Goal: Information Seeking & Learning: Learn about a topic

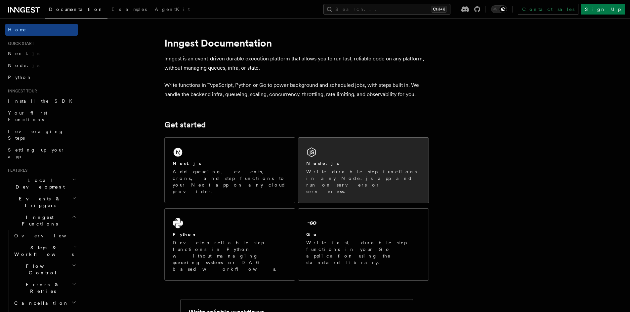
click at [347, 169] on p "Write durable step functions in any Node.js app and run on servers or serverles…" at bounding box center [363, 182] width 114 height 26
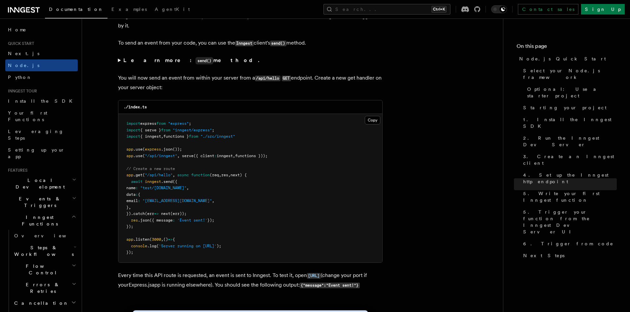
scroll to position [3449, 0]
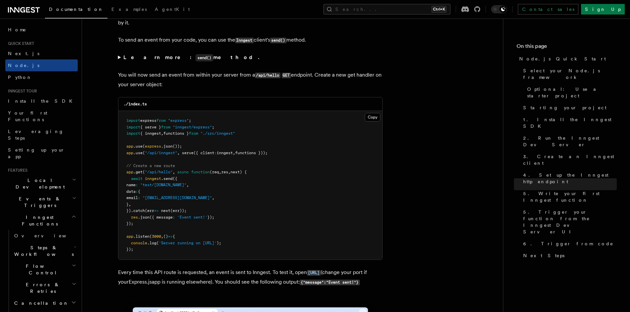
click at [118, 62] on summary "Learn more: send() method." at bounding box center [250, 58] width 265 height 10
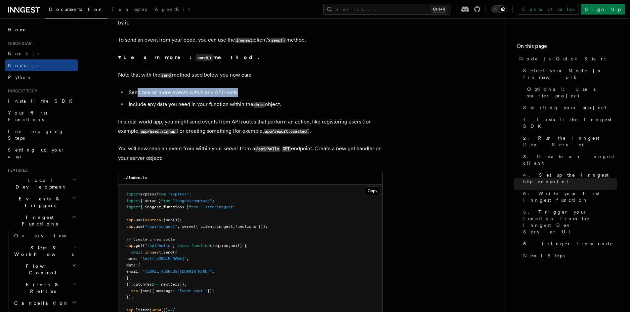
drag, startPoint x: 136, startPoint y: 102, endPoint x: 241, endPoint y: 105, distance: 105.6
click at [239, 97] on li "Send one or more events within any API route." at bounding box center [255, 92] width 256 height 9
click at [274, 109] on li "Include any data you need in your function within the data object." at bounding box center [255, 105] width 256 height 10
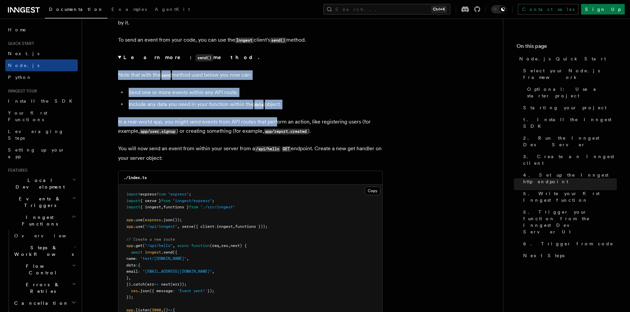
drag, startPoint x: 114, startPoint y: 83, endPoint x: 277, endPoint y: 130, distance: 170.0
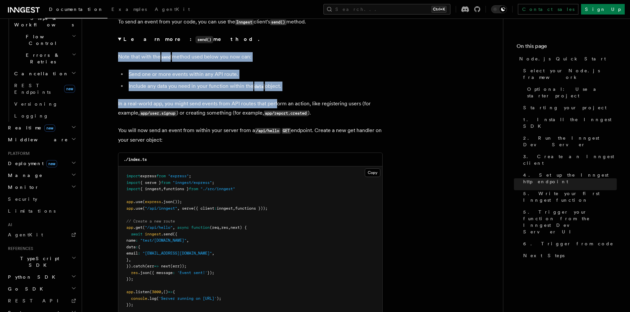
scroll to position [3482, 0]
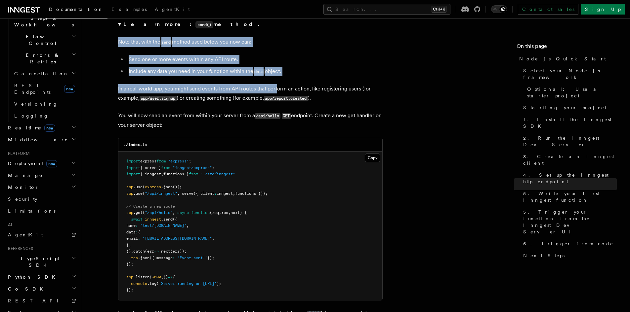
click at [57, 253] on h2 "TypeScript SDK" at bounding box center [41, 262] width 72 height 19
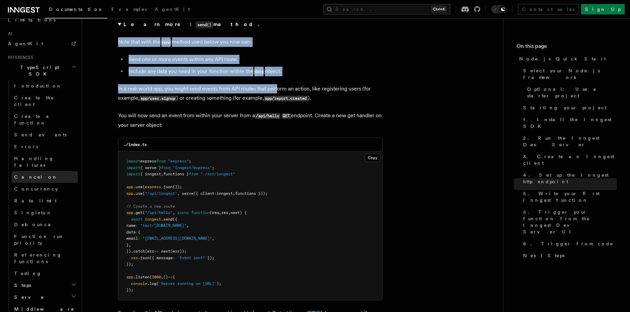
scroll to position [428, 0]
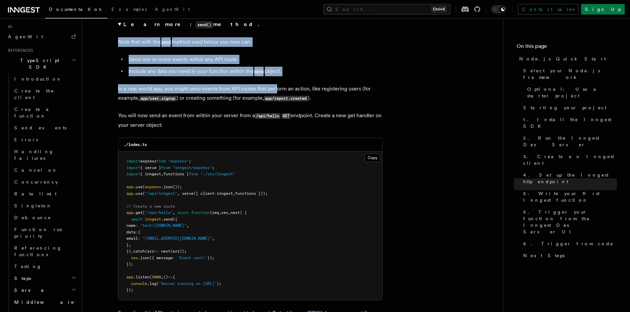
click at [38, 273] on h2 "Steps" at bounding box center [45, 279] width 66 height 12
click at [37, 273] on h2 "Steps" at bounding box center [45, 279] width 66 height 12
click at [36, 285] on h2 "Serve" at bounding box center [45, 291] width 66 height 12
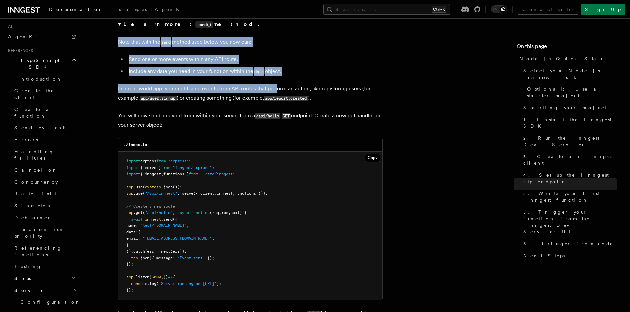
click at [36, 285] on h2 "Serve" at bounding box center [45, 291] width 66 height 12
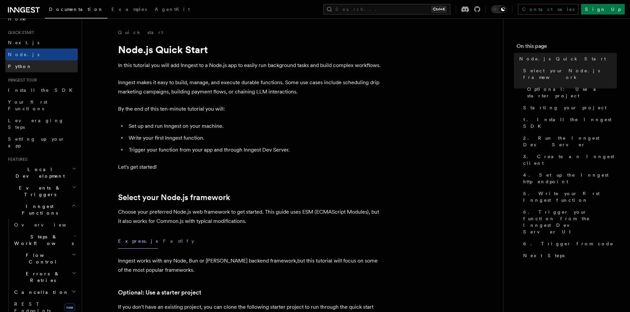
scroll to position [0, 0]
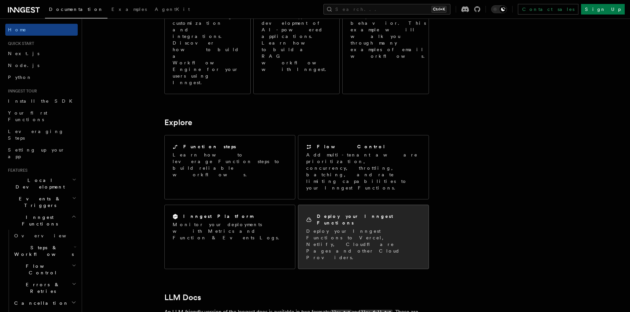
scroll to position [496, 0]
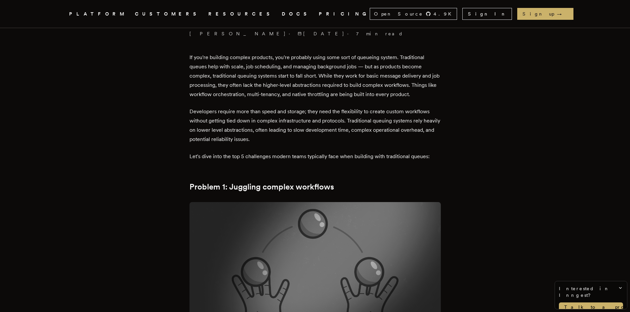
scroll to position [231, 0]
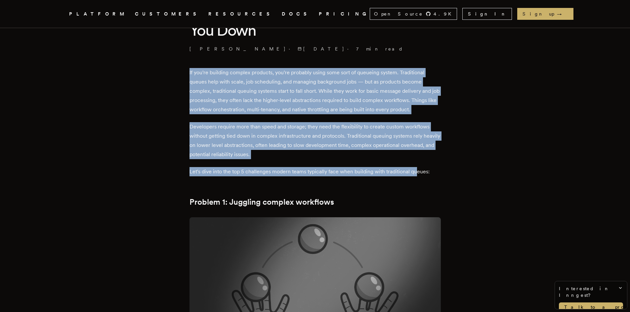
drag, startPoint x: 213, startPoint y: 77, endPoint x: 419, endPoint y: 174, distance: 228.4
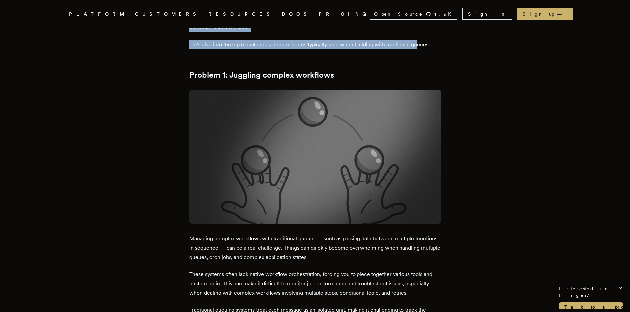
scroll to position [397, 0]
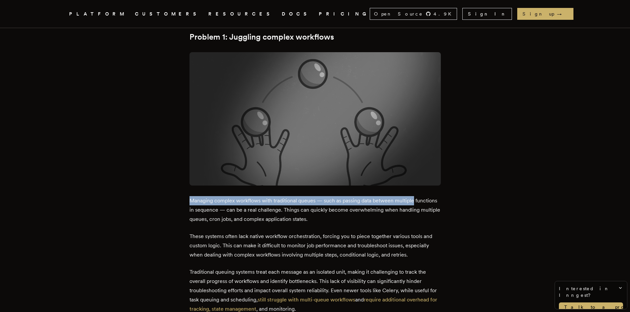
drag, startPoint x: 190, startPoint y: 196, endPoint x: 424, endPoint y: 197, distance: 234.4
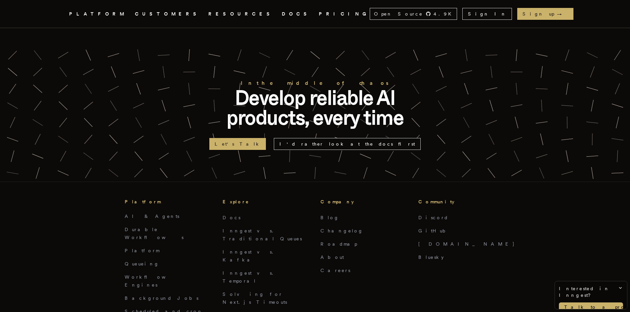
scroll to position [2480, 0]
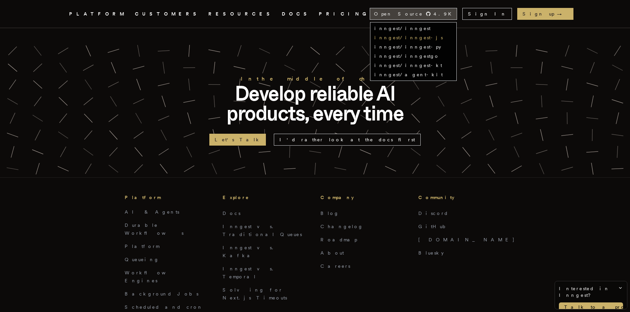
click at [443, 39] on link "inngest/inngest-js" at bounding box center [408, 37] width 68 height 5
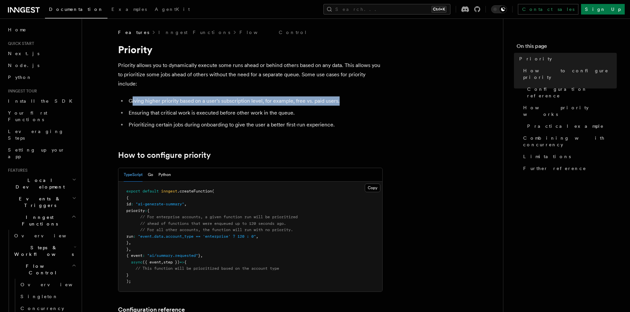
drag, startPoint x: 133, startPoint y: 102, endPoint x: 348, endPoint y: 107, distance: 215.3
click at [346, 104] on li "Giving higher priority based on a user's subscription level, for example, free …" at bounding box center [255, 101] width 256 height 9
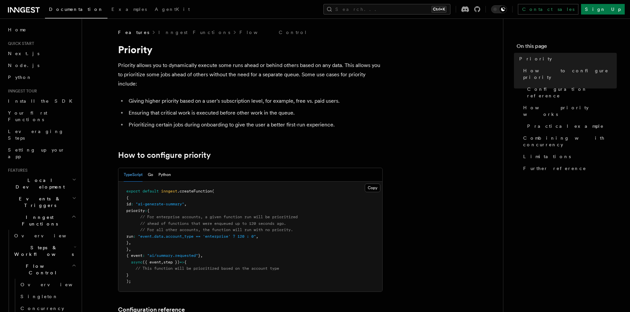
click at [345, 112] on li "Ensuring that critical work is executed before other work in the queue." at bounding box center [255, 112] width 256 height 9
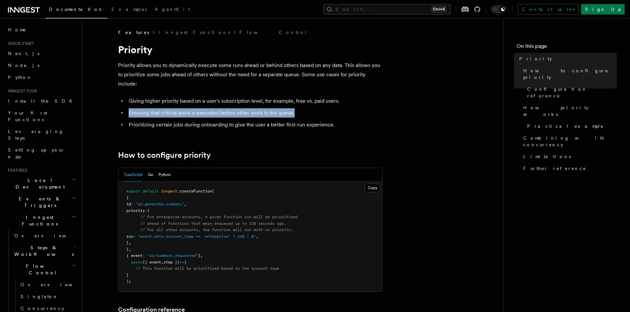
drag, startPoint x: 127, startPoint y: 114, endPoint x: 303, endPoint y: 112, distance: 175.9
click at [303, 112] on li "Ensuring that critical work is executed before other work in the queue." at bounding box center [255, 112] width 256 height 9
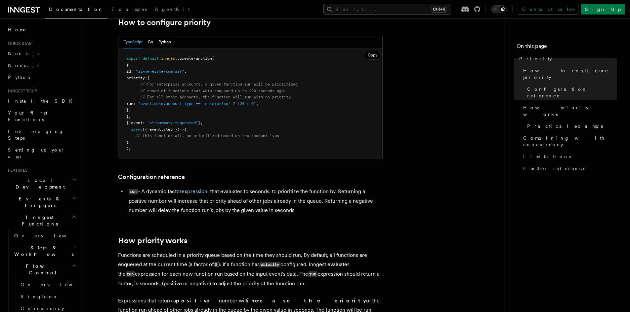
scroll to position [165, 0]
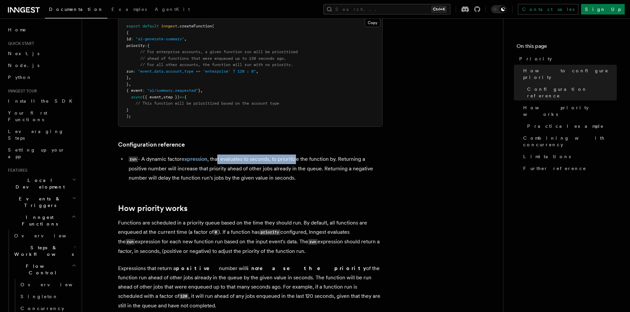
drag, startPoint x: 219, startPoint y: 159, endPoint x: 299, endPoint y: 163, distance: 80.8
click at [299, 163] on li "run - A dynamic factor expression , that evaluates to seconds, to prioritize th…" at bounding box center [255, 169] width 256 height 28
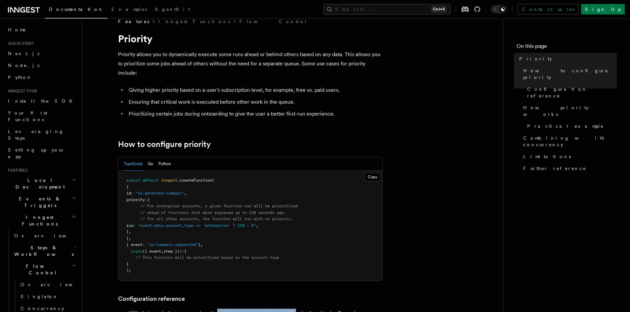
scroll to position [0, 0]
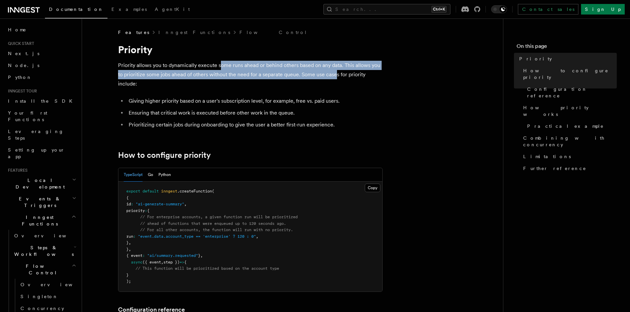
drag, startPoint x: 221, startPoint y: 65, endPoint x: 336, endPoint y: 76, distance: 115.6
click at [336, 76] on p "Priority allows you to dynamically execute some runs ahead or behind others bas…" at bounding box center [250, 75] width 265 height 28
click at [367, 188] on button "Copy Copied" at bounding box center [373, 188] width 16 height 9
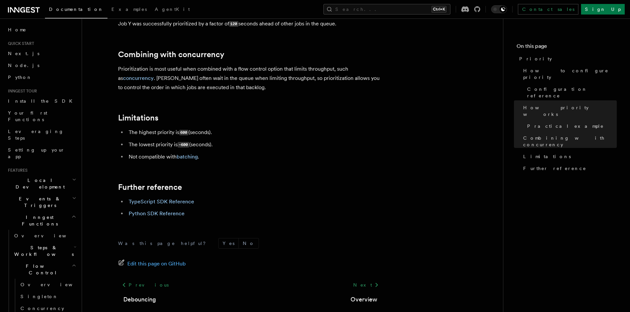
scroll to position [690, 0]
drag, startPoint x: 215, startPoint y: 137, endPoint x: 113, endPoint y: 104, distance: 107.3
copy article "Limitations The highest priority is 600 (seconds). The lowest priority is -600 …"
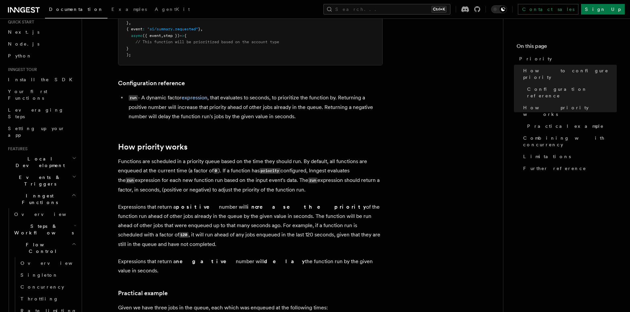
scroll to position [33, 0]
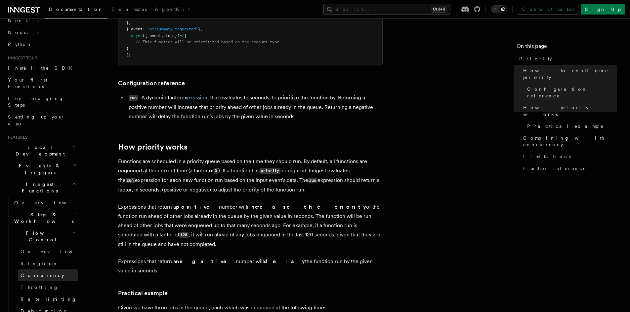
click at [47, 273] on span "Concurrency" at bounding box center [43, 275] width 44 height 5
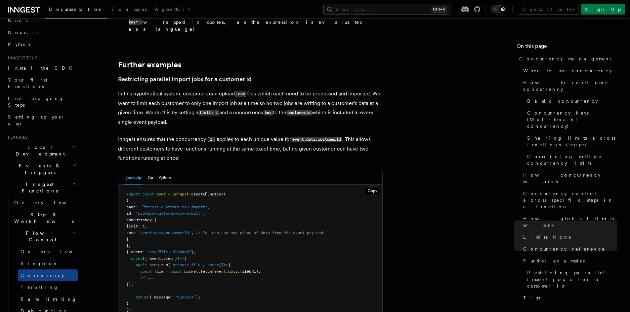
scroll to position [2642, 0]
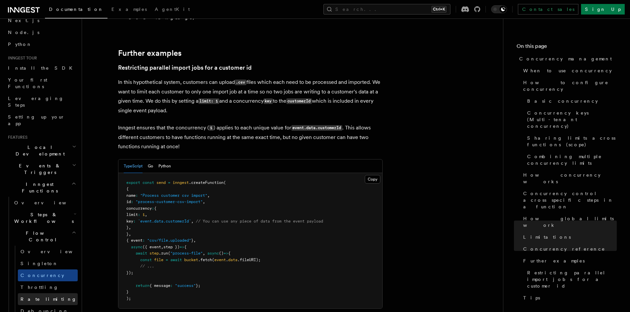
click at [40, 296] on span "Rate limiting" at bounding box center [49, 299] width 56 height 7
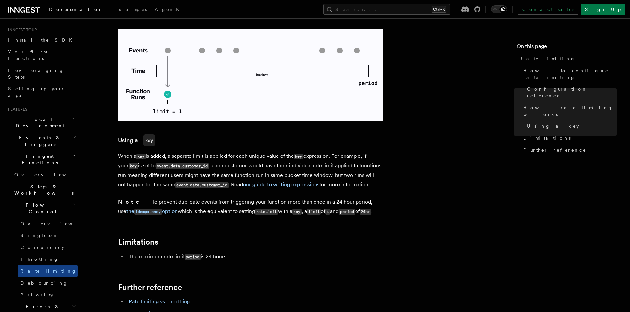
scroll to position [904, 0]
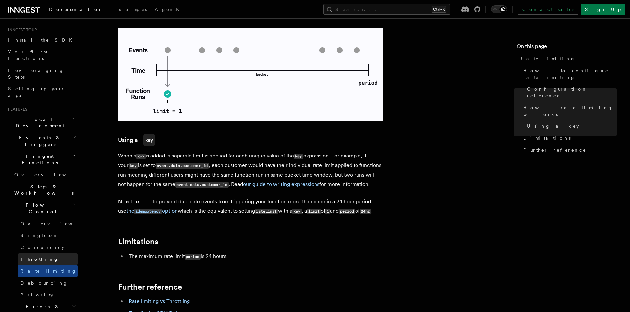
click at [22, 254] on link "Throttling" at bounding box center [48, 260] width 60 height 12
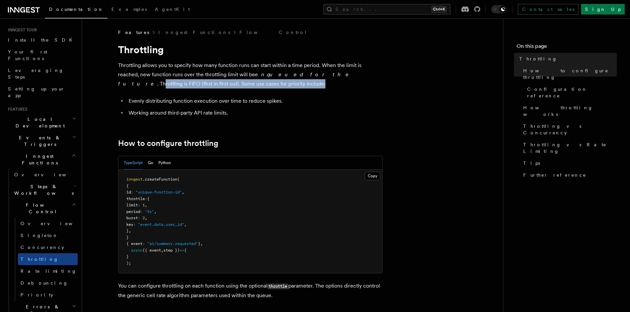
drag, startPoint x: 295, startPoint y: 71, endPoint x: 339, endPoint y: 88, distance: 47.0
click at [339, 88] on p "Throttling allows you to specify how many function runs can start within a time…" at bounding box center [250, 75] width 265 height 28
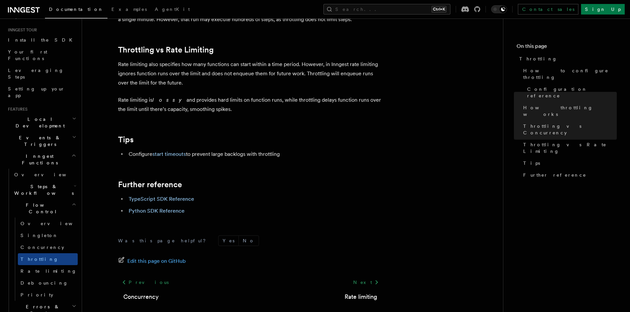
scroll to position [727, 0]
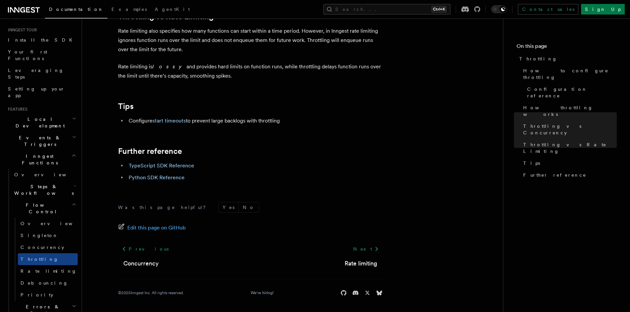
drag, startPoint x: 202, startPoint y: 121, endPoint x: 289, endPoint y: 120, distance: 87.0
click at [289, 120] on li "Configure start timeouts to prevent large backlogs with throttling" at bounding box center [255, 120] width 256 height 9
click at [39, 281] on span "Debouncing" at bounding box center [45, 283] width 48 height 5
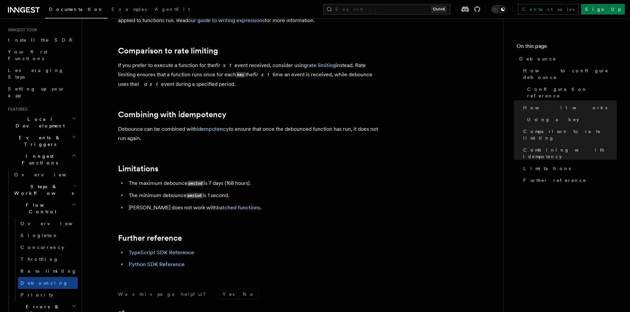
scroll to position [642, 0]
click at [39, 245] on span "Concurrency" at bounding box center [43, 247] width 44 height 5
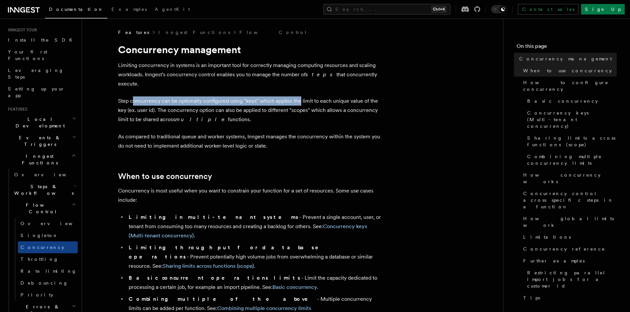
drag, startPoint x: 134, startPoint y: 88, endPoint x: 299, endPoint y: 87, distance: 164.7
click at [298, 97] on p "Step concurrency can be optionally configured using "keys" which applies the li…" at bounding box center [250, 111] width 265 height 28
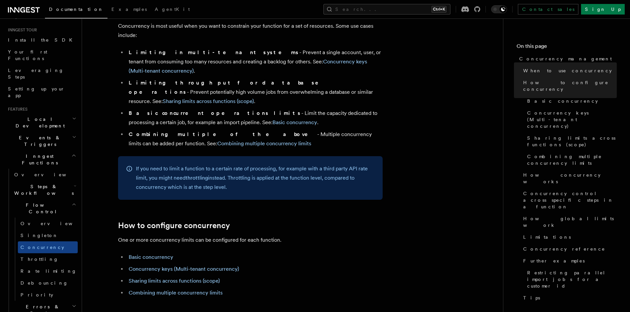
scroll to position [165, 0]
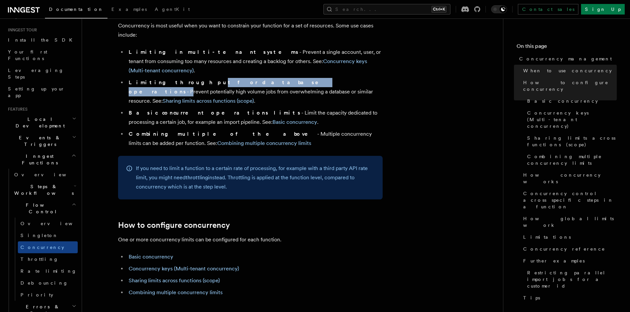
drag, startPoint x: 175, startPoint y: 65, endPoint x: 240, endPoint y: 64, distance: 65.8
click at [240, 78] on li "Limiting throughput for database operations - Prevent potentially high volume j…" at bounding box center [255, 92] width 256 height 28
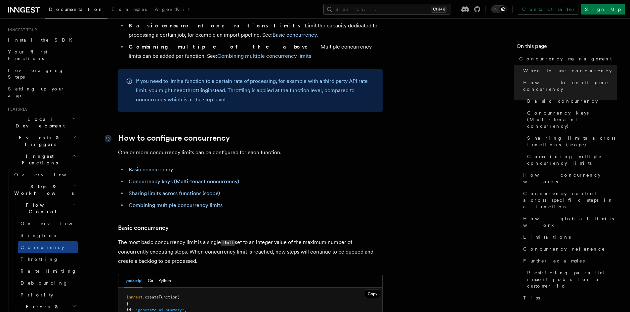
scroll to position [265, 0]
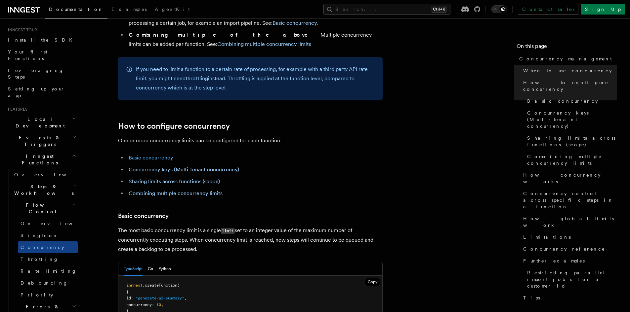
click at [164, 155] on link "Basic concurrency" at bounding box center [151, 158] width 45 height 6
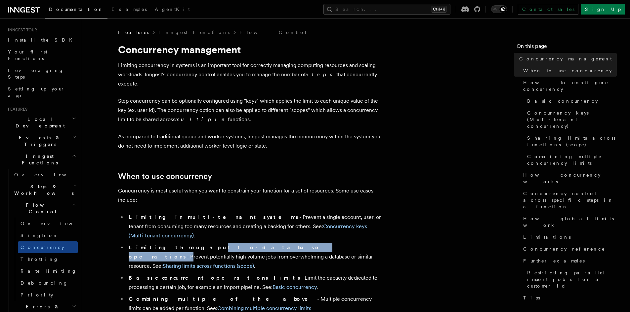
drag, startPoint x: 119, startPoint y: 48, endPoint x: 243, endPoint y: 112, distance: 140.2
copy article "Concurrency management Limiting concurrency in systems is an important tool for…"
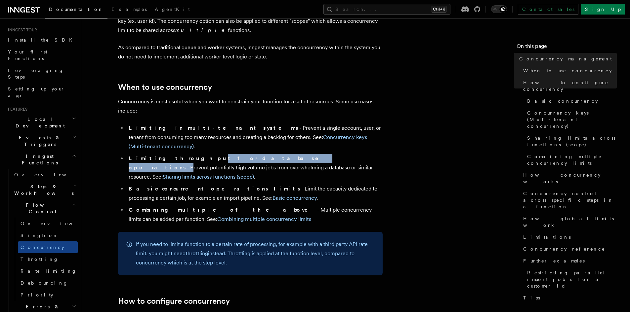
scroll to position [99, 0]
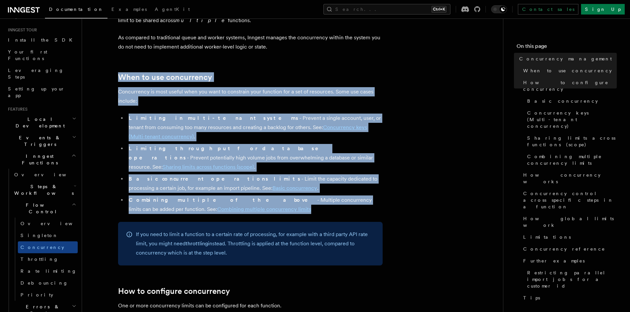
drag, startPoint x: 116, startPoint y: 64, endPoint x: 201, endPoint y: 185, distance: 147.1
copy article "When to use concurrency Concurrency is most useful when you want to constrain y…"
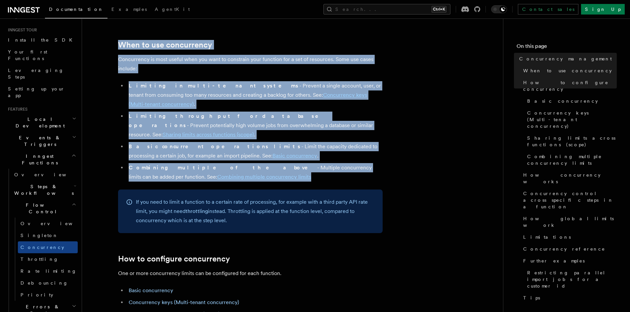
scroll to position [165, 0]
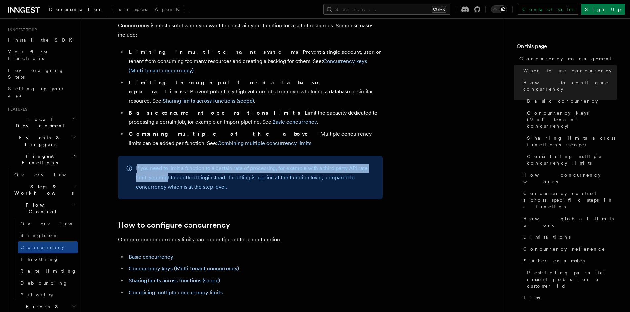
drag, startPoint x: 138, startPoint y: 138, endPoint x: 166, endPoint y: 145, distance: 29.4
click at [166, 164] on p "If you need to limit a function to a certain rate of processing, for example wi…" at bounding box center [255, 178] width 239 height 28
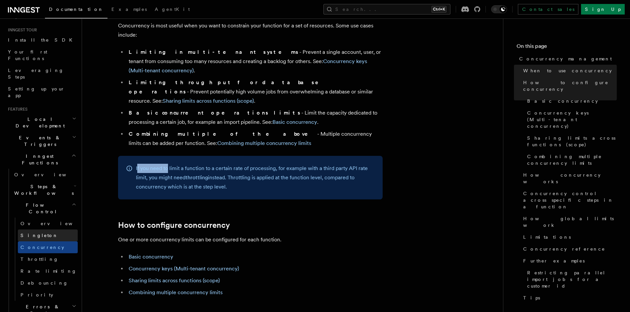
click at [46, 230] on link "Singleton" at bounding box center [48, 236] width 60 height 12
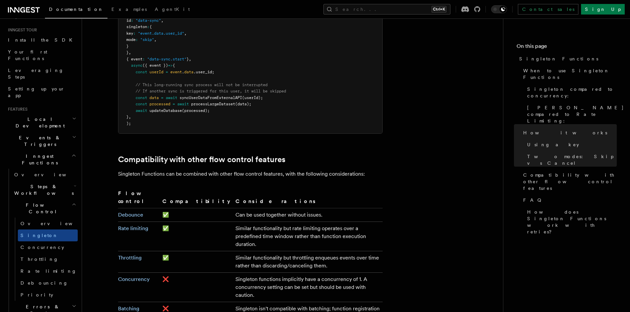
scroll to position [1025, 0]
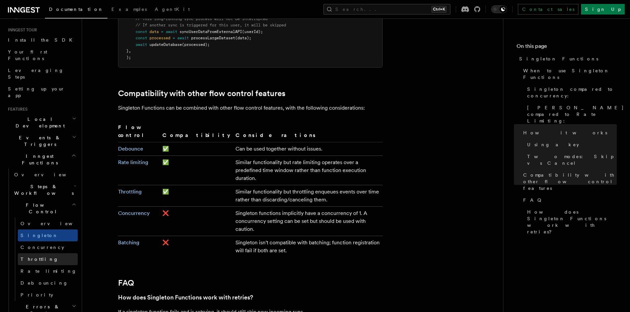
click at [37, 256] on span "Throttling" at bounding box center [40, 259] width 38 height 7
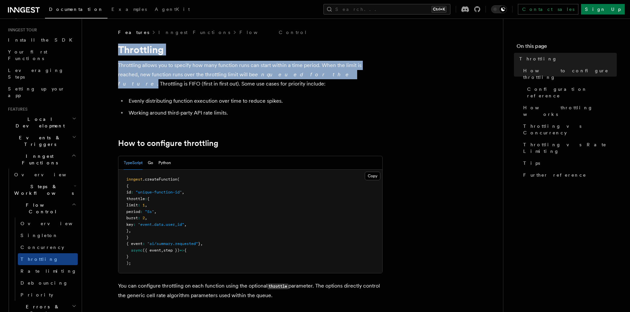
drag, startPoint x: 287, startPoint y: 74, endPoint x: 108, endPoint y: 54, distance: 180.3
copy article "Throttling Throttling allows you to specify how many function runs can start wi…"
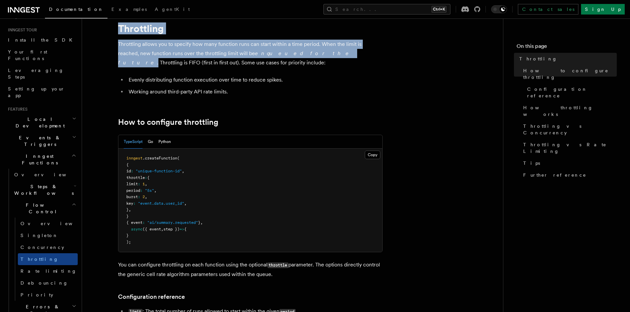
scroll to position [33, 0]
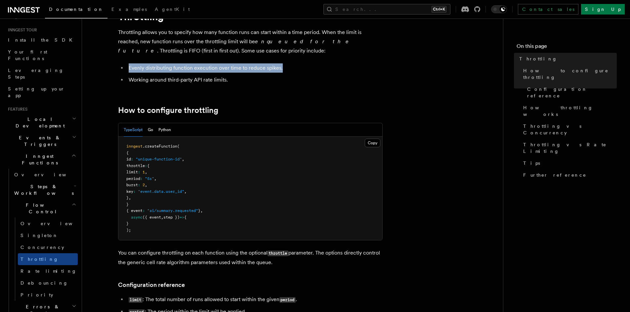
drag, startPoint x: 117, startPoint y: 64, endPoint x: 281, endPoint y: 68, distance: 164.1
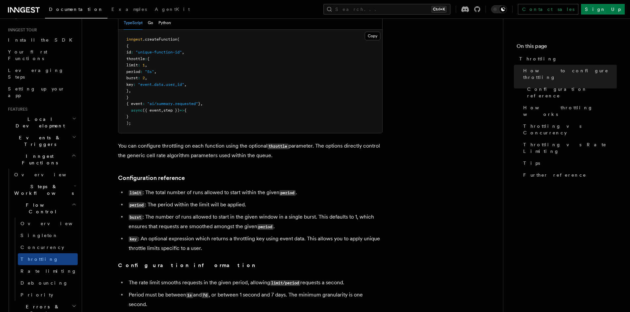
scroll to position [99, 0]
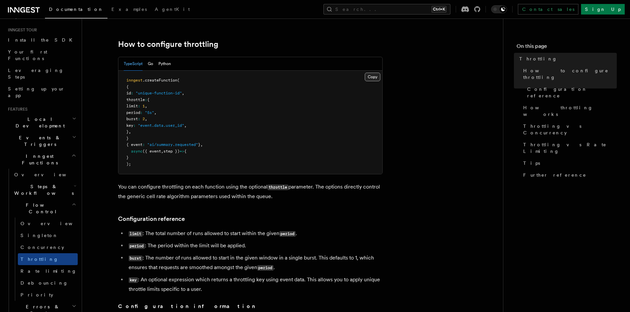
click at [365, 79] on button "Copy Copied" at bounding box center [373, 77] width 16 height 9
click at [41, 245] on span "Concurrency" at bounding box center [43, 247] width 44 height 5
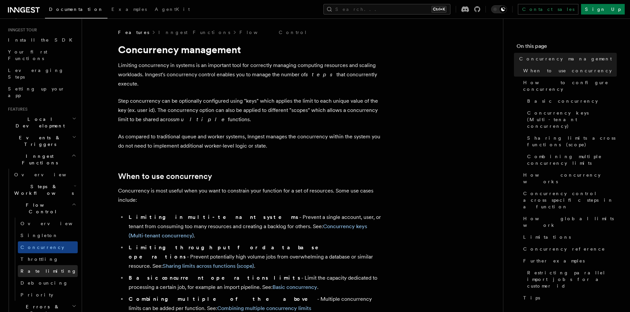
click at [36, 269] on span "Rate limiting" at bounding box center [49, 271] width 56 height 5
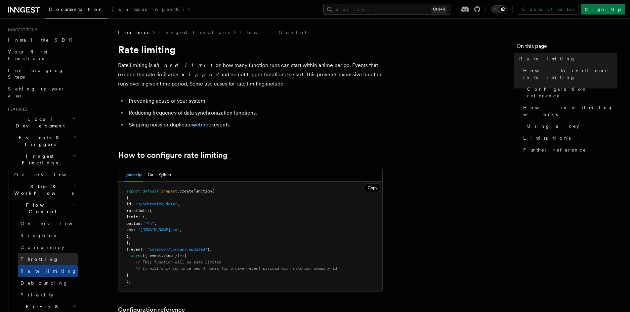
click at [37, 257] on span "Throttling" at bounding box center [40, 259] width 38 height 5
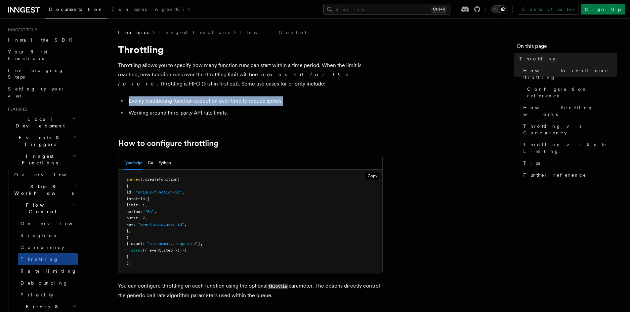
drag, startPoint x: 129, startPoint y: 102, endPoint x: 299, endPoint y: 96, distance: 170.0
click at [48, 242] on link "Concurrency" at bounding box center [48, 248] width 60 height 12
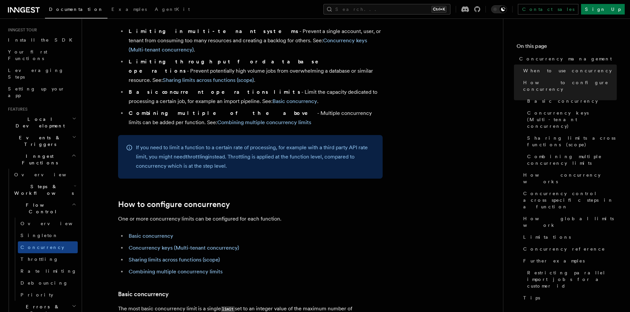
scroll to position [99, 0]
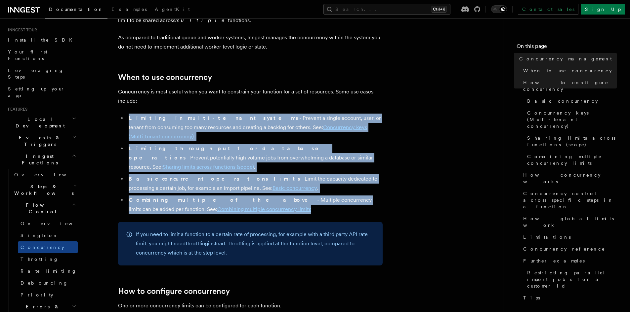
drag, startPoint x: 196, startPoint y: 181, endPoint x: 128, endPoint y: 110, distance: 98.2
click at [128, 114] on ul "Limiting in multi-tenant systems - Prevent a single account, user, or tenant fr…" at bounding box center [250, 164] width 265 height 101
copy ul "Limiting in multi-tenant systems - Prevent a single account, user, or tenant fr…"
click at [43, 280] on span "Debouncing" at bounding box center [45, 283] width 48 height 7
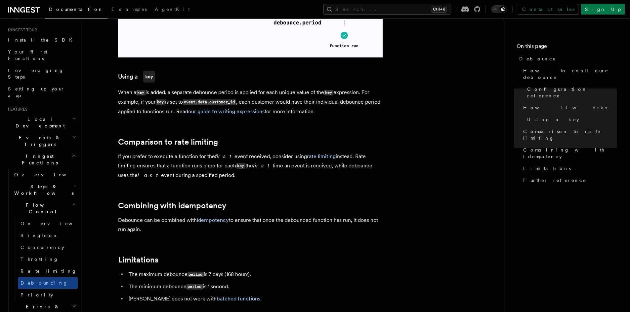
scroll to position [562, 0]
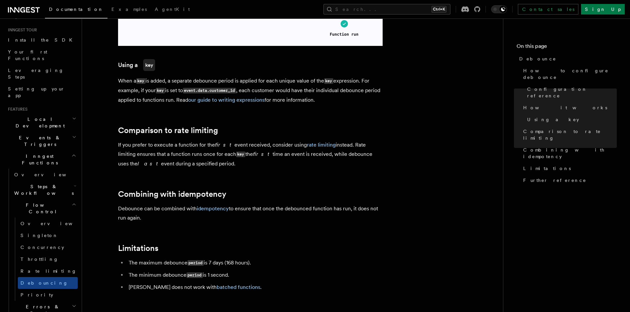
click at [35, 301] on h2 "Errors & Retries" at bounding box center [45, 310] width 66 height 19
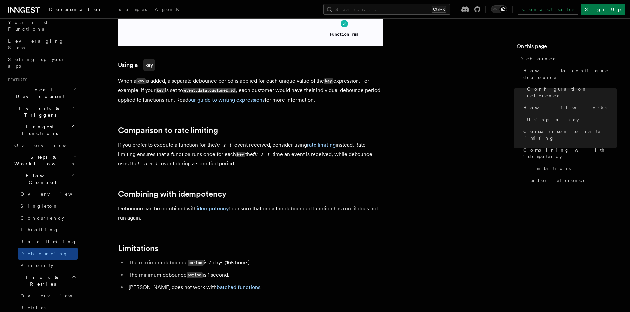
scroll to position [127, 0]
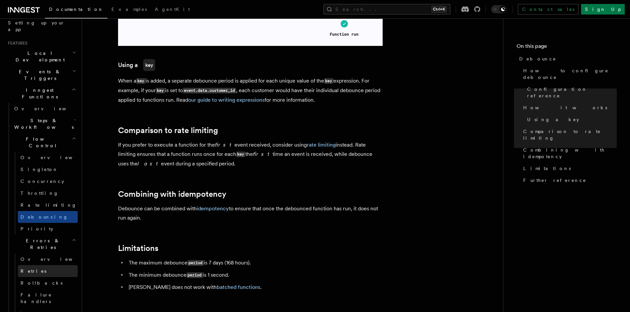
click at [36, 266] on link "Retries" at bounding box center [48, 272] width 60 height 12
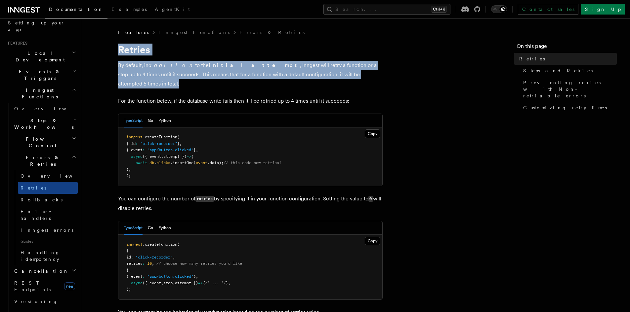
drag, startPoint x: 133, startPoint y: 54, endPoint x: 344, endPoint y: 72, distance: 212.1
copy article "Retries By default, in addition to the initial attempt , Inngest will retry a f…"
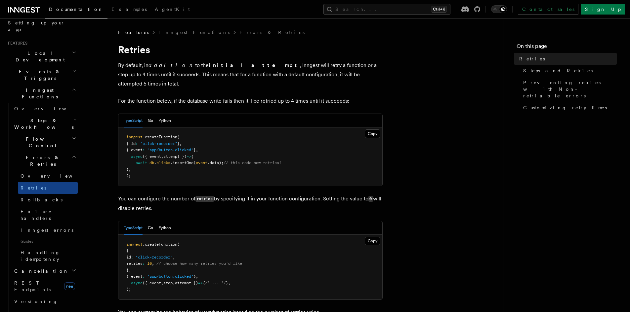
drag, startPoint x: 140, startPoint y: 167, endPoint x: 308, endPoint y: 116, distance: 175.1
click at [141, 159] on pre "inngest .createFunction ( { id : "click-recorder" } , { event : "app/button.cli…" at bounding box center [250, 157] width 264 height 59
click at [374, 130] on button "Copy Copied" at bounding box center [373, 134] width 16 height 9
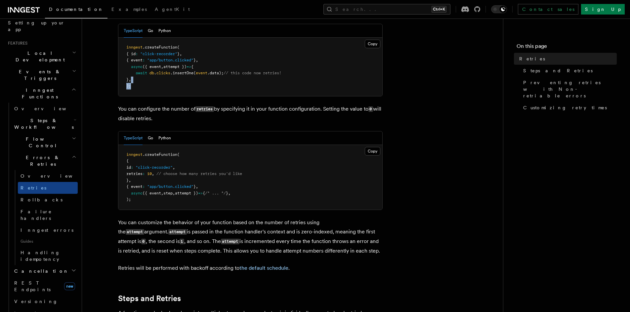
scroll to position [99, 0]
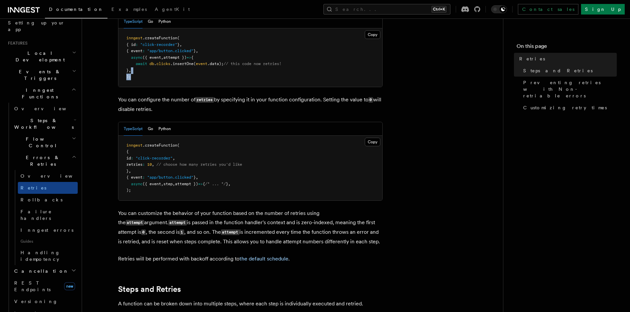
drag, startPoint x: 137, startPoint y: 95, endPoint x: 222, endPoint y: 102, distance: 85.0
click at [222, 102] on p "You can configure the number of retries by specifying it in your function confi…" at bounding box center [250, 104] width 265 height 19
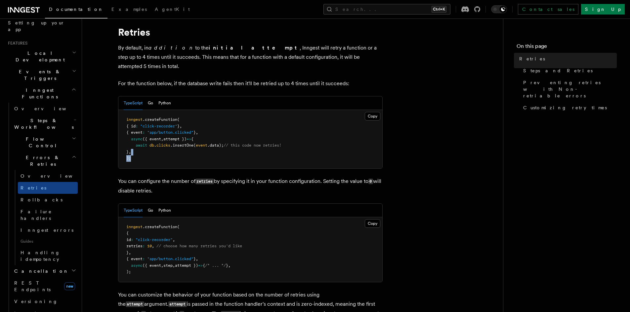
scroll to position [0, 0]
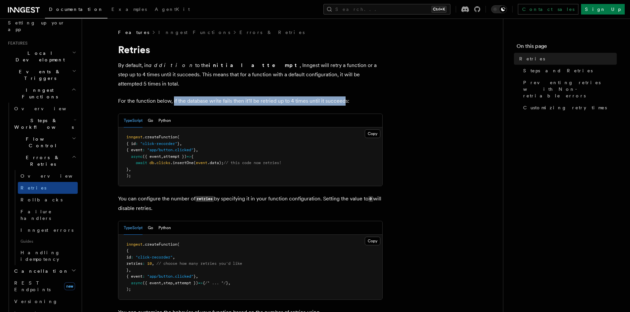
drag, startPoint x: 173, startPoint y: 91, endPoint x: 345, endPoint y: 86, distance: 172.0
drag, startPoint x: 118, startPoint y: 188, endPoint x: 165, endPoint y: 197, distance: 48.1
click at [165, 197] on p "You can configure the number of retries by specifying it in your function confi…" at bounding box center [250, 203] width 265 height 19
copy p "You can configure the number of retries by specifying it in your function confi…"
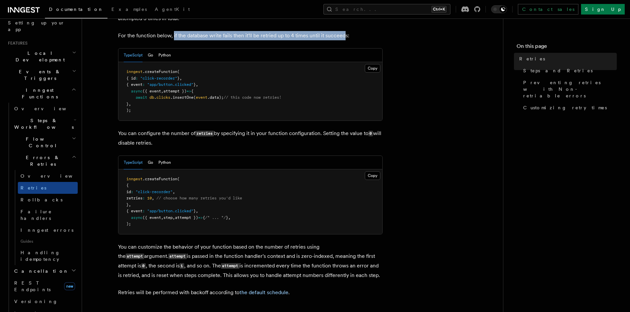
scroll to position [66, 0]
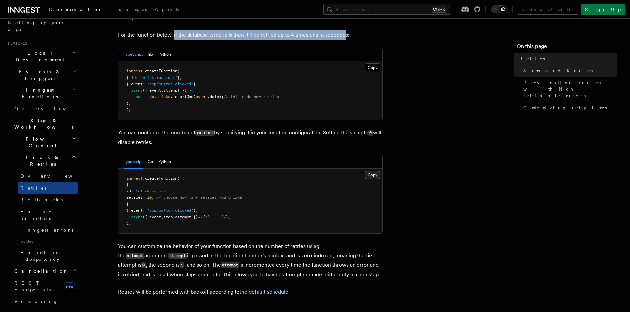
click at [369, 171] on button "Copy Copied" at bounding box center [373, 175] width 16 height 9
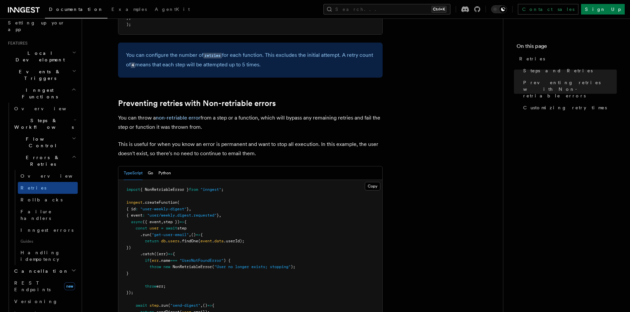
scroll to position [529, 0]
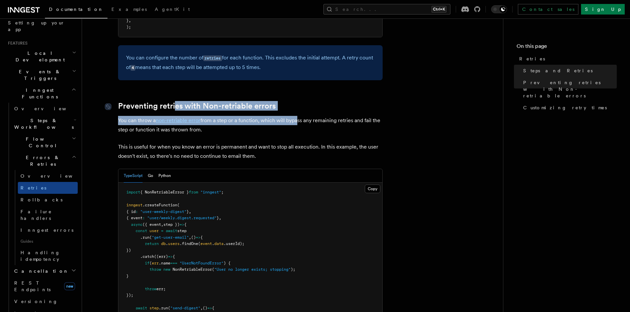
drag, startPoint x: 291, startPoint y: 101, endPoint x: 174, endPoint y: 100, distance: 117.1
click at [174, 100] on article "Features Inngest Functions Errors & Retries Retries By default, in addition to …" at bounding box center [293, 117] width 400 height 1234
drag, startPoint x: 174, startPoint y: 100, endPoint x: 159, endPoint y: 105, distance: 15.4
click at [173, 102] on link "Preventing retries with Non-retriable errors" at bounding box center [197, 106] width 158 height 9
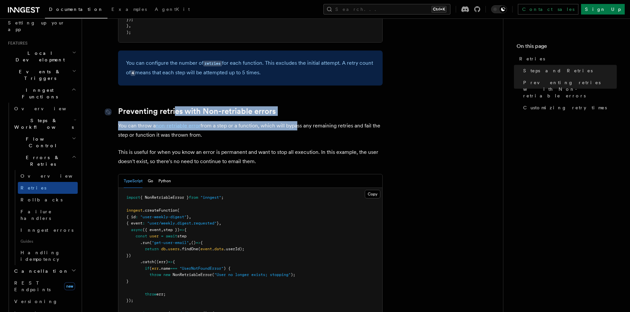
click at [223, 107] on link "Preventing retries with Non-retriable errors" at bounding box center [197, 111] width 158 height 9
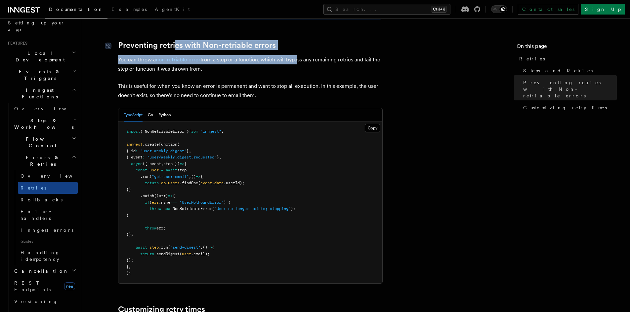
scroll to position [524, 0]
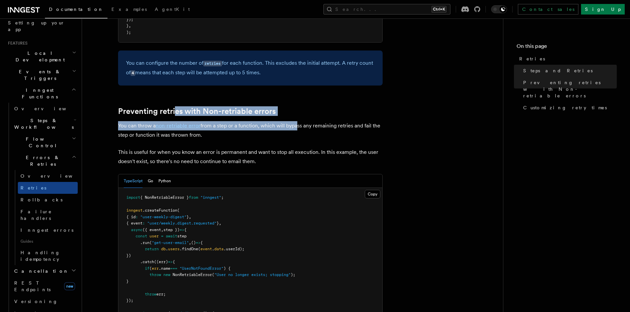
drag, startPoint x: 285, startPoint y: 93, endPoint x: 291, endPoint y: 101, distance: 9.9
click at [286, 93] on article "Features Inngest Functions Errors & Retries Retries By default, in addition to …" at bounding box center [293, 122] width 400 height 1234
click at [292, 107] on h2 "Preventing retries with Non-retriable errors" at bounding box center [250, 111] width 265 height 9
click at [283, 91] on article "Features Inngest Functions Errors & Retries Retries By default, in addition to …" at bounding box center [293, 122] width 400 height 1234
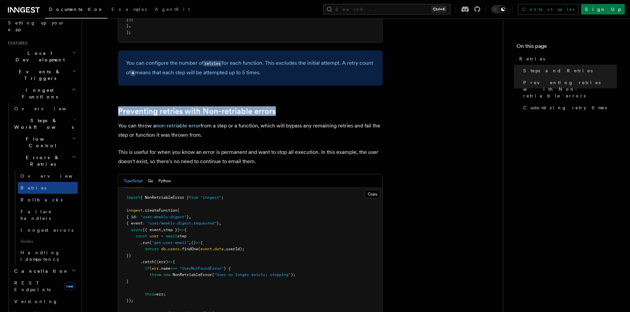
drag, startPoint x: 115, startPoint y: 96, endPoint x: 283, endPoint y: 99, distance: 168.3
click at [283, 99] on article "Features Inngest Functions Errors & Retries Retries By default, in addition to …" at bounding box center [293, 122] width 400 height 1234
copy link "Preventing retries with Non-retriable errors"
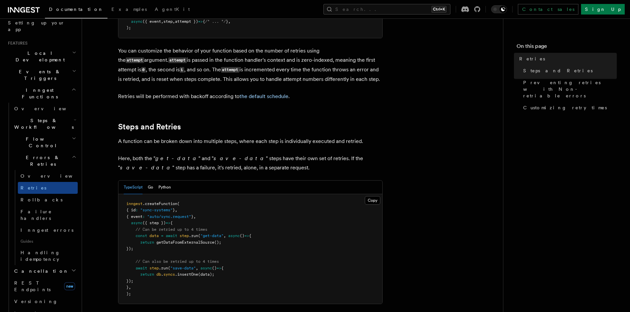
scroll to position [259, 0]
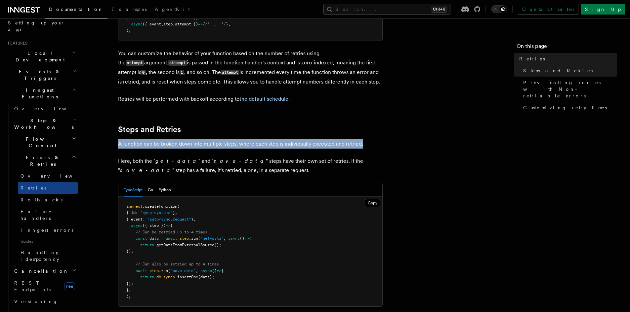
drag, startPoint x: 115, startPoint y: 135, endPoint x: 374, endPoint y: 130, distance: 259.3
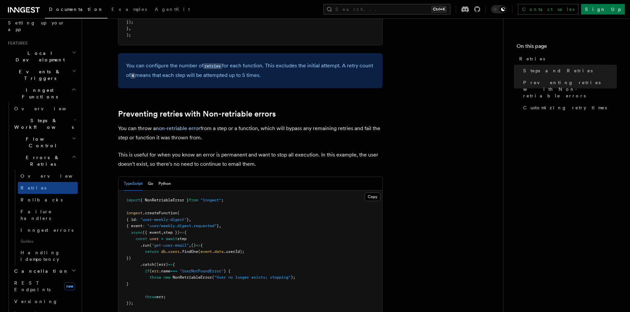
scroll to position [524, 0]
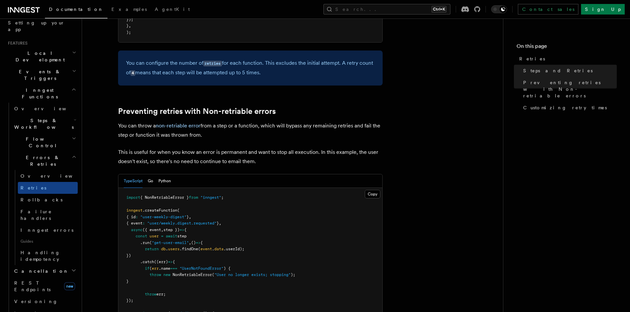
drag, startPoint x: 115, startPoint y: 117, endPoint x: 215, endPoint y: 125, distance: 100.2
click at [215, 125] on article "Features Inngest Functions Errors & Retries Retries By default, in addition to …" at bounding box center [293, 122] width 400 height 1234
copy p "You can throw a non-retriable error from a step or a function, which will bypas…"
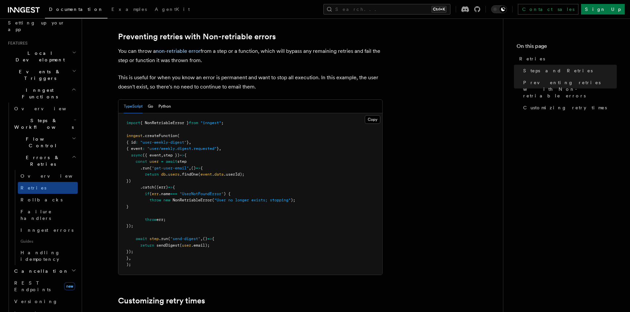
scroll to position [623, 0]
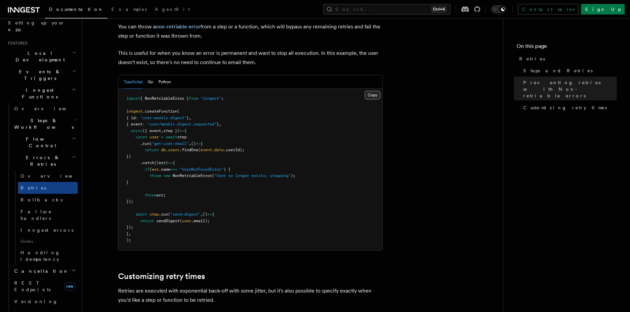
click at [366, 91] on button "Copy Copied" at bounding box center [373, 95] width 16 height 9
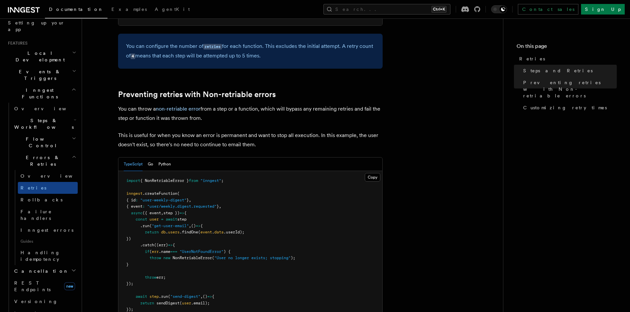
scroll to position [578, 0]
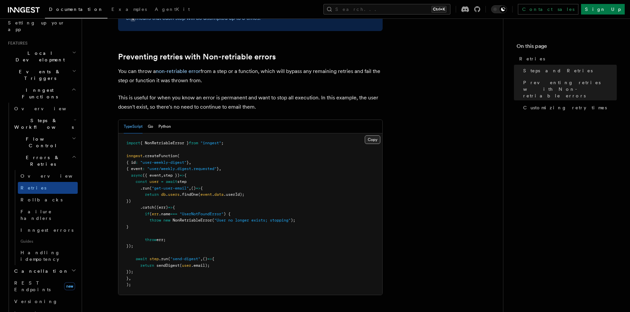
click at [372, 136] on button "Copy Copied" at bounding box center [373, 140] width 16 height 9
click at [51, 209] on span "Failure handlers" at bounding box center [36, 215] width 31 height 12
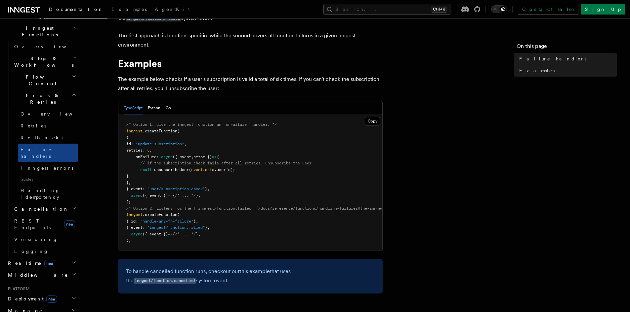
scroll to position [193, 0]
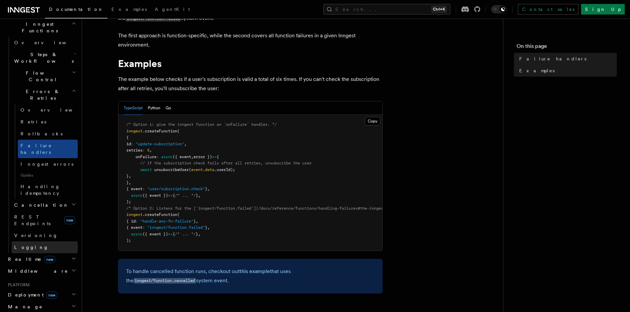
click at [34, 242] on link "Logging" at bounding box center [45, 248] width 66 height 12
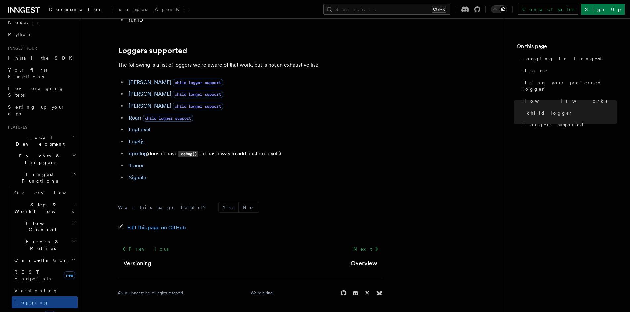
scroll to position [43, 0]
